Goal: Task Accomplishment & Management: Manage account settings

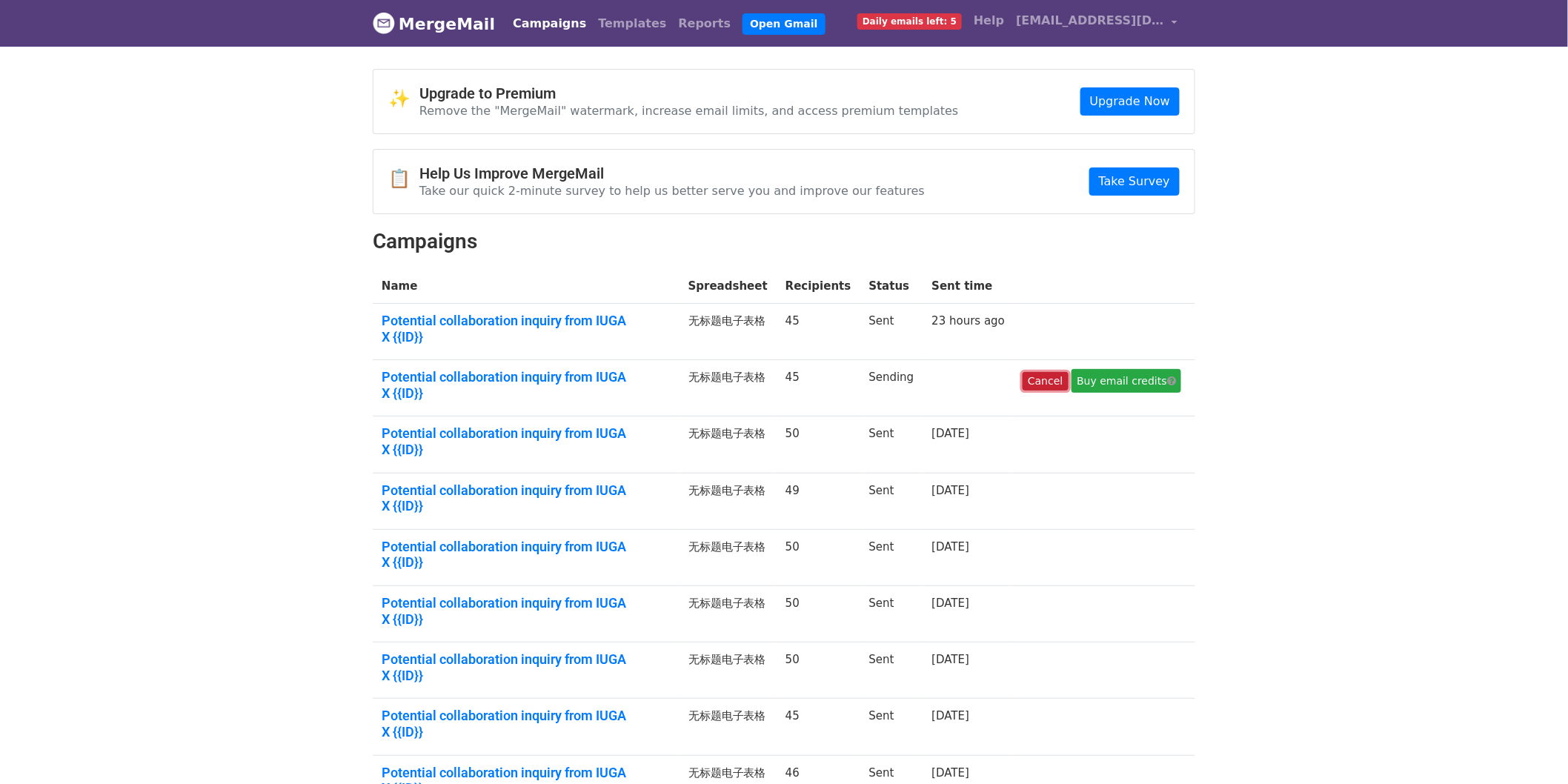
click at [1040, 372] on link "Cancel" at bounding box center [1045, 381] width 45 height 19
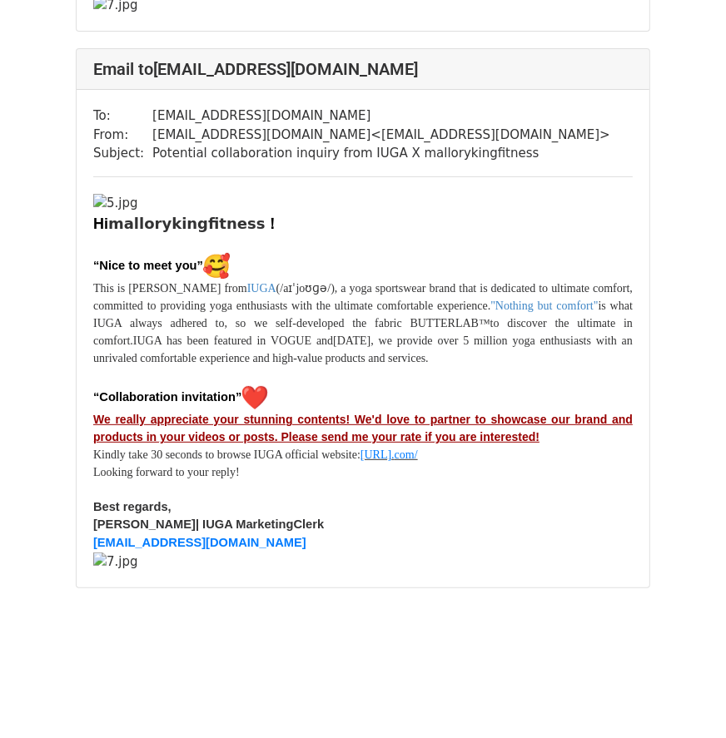
scroll to position [34656, 0]
